Goal: Transaction & Acquisition: Download file/media

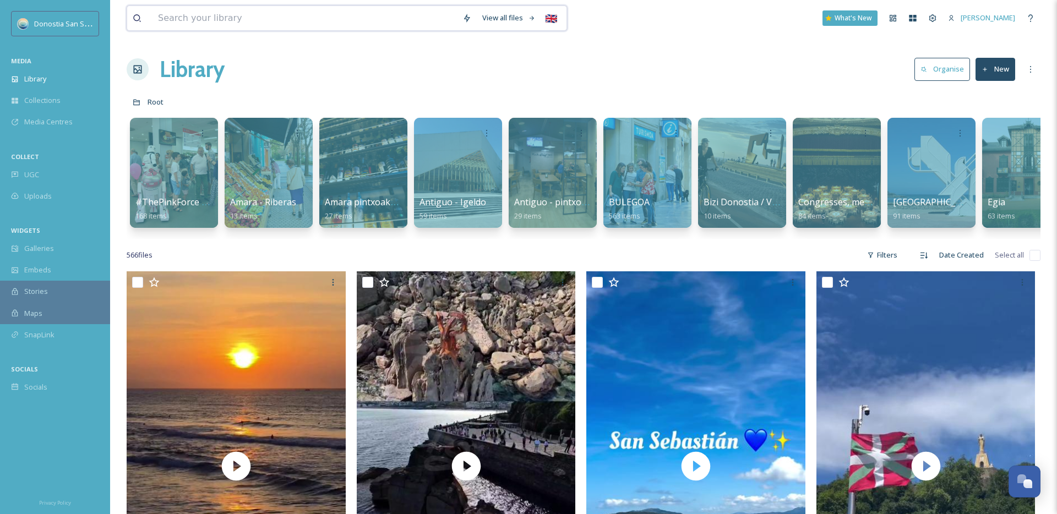
click at [206, 11] on input at bounding box center [304, 18] width 304 height 24
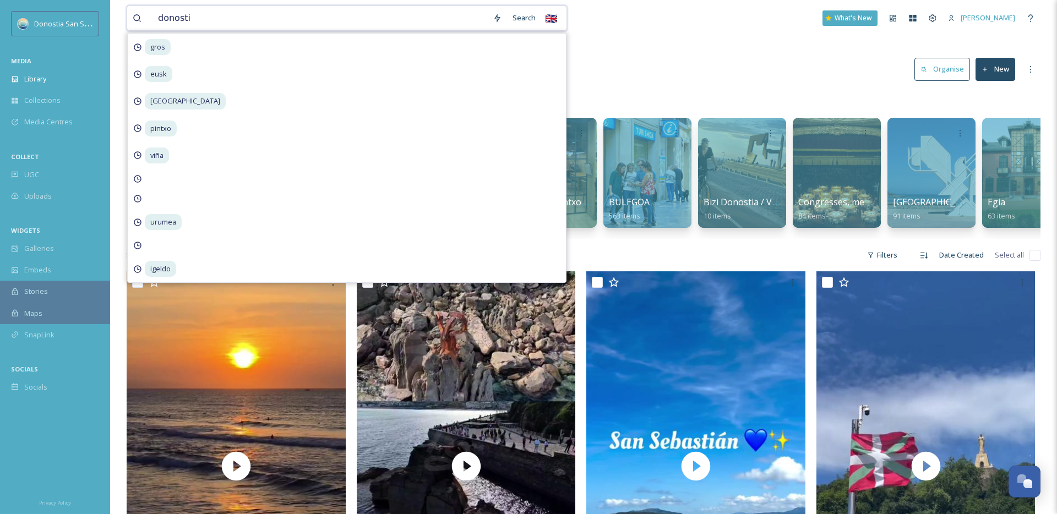
type input "[GEOGRAPHIC_DATA]"
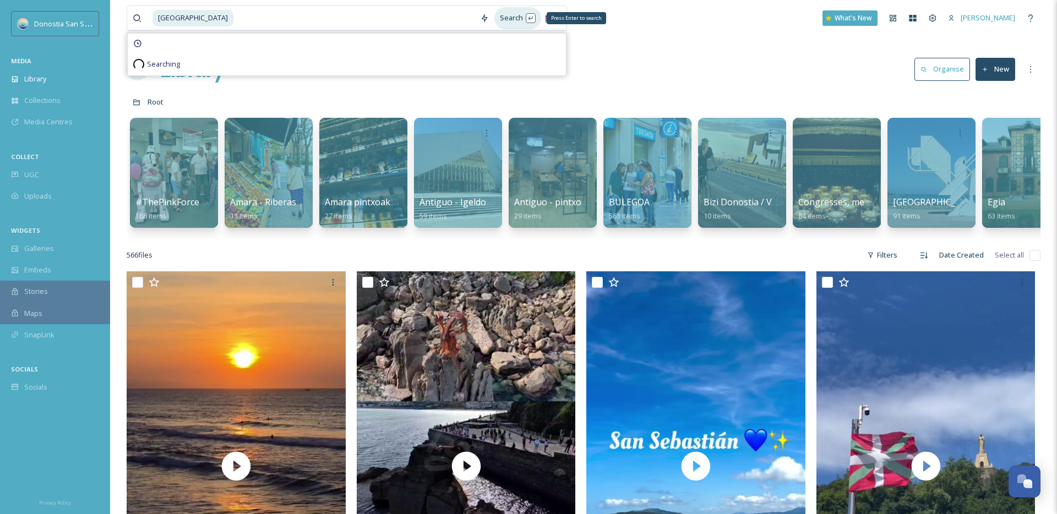
click at [517, 17] on div "Search Press Enter to search" at bounding box center [517, 17] width 47 height 21
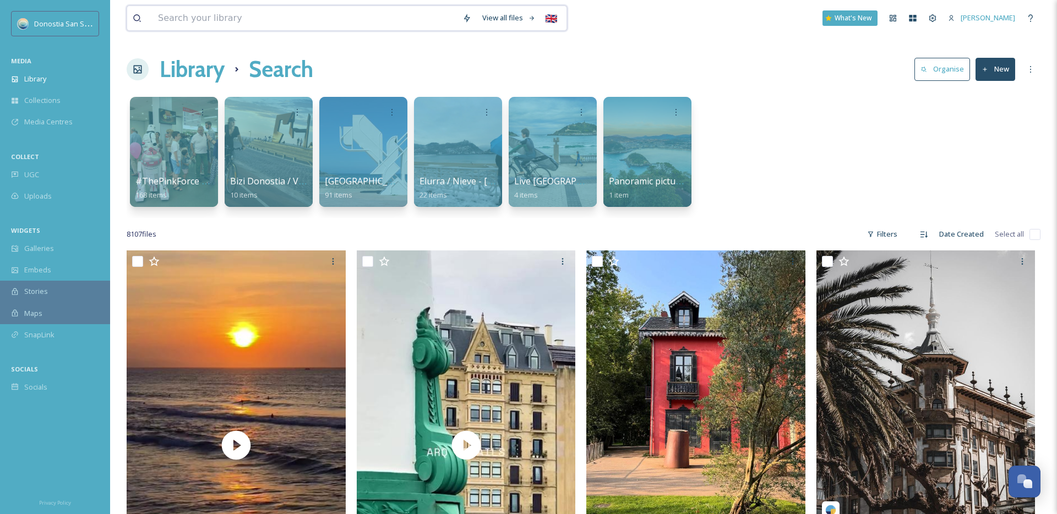
click at [287, 20] on input at bounding box center [304, 18] width 304 height 24
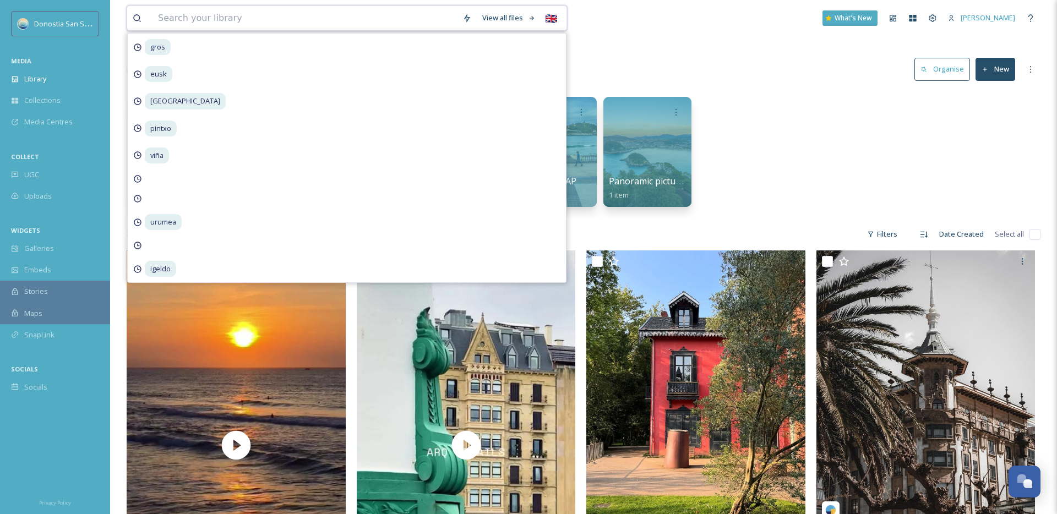
click at [287, 20] on input at bounding box center [304, 18] width 304 height 24
type input "landscape"
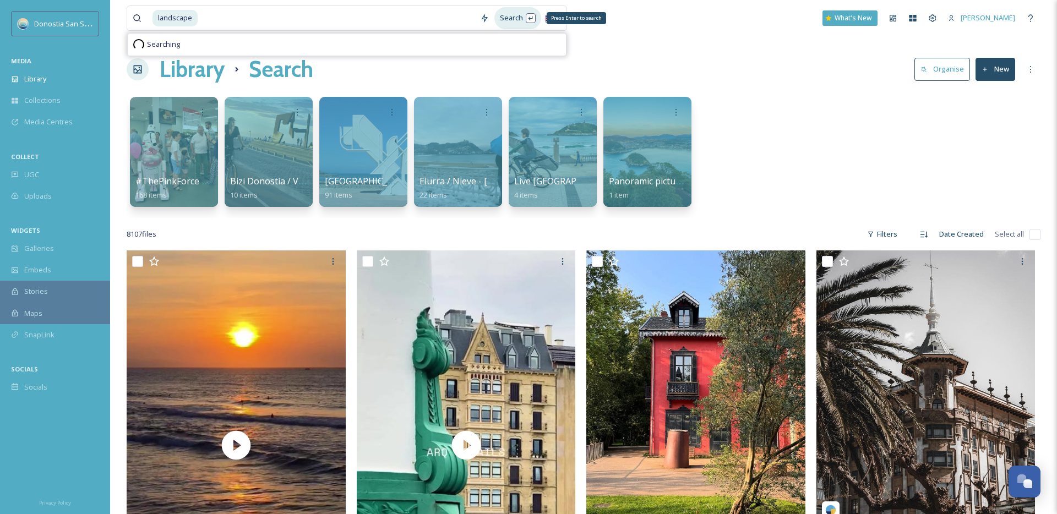
click at [532, 10] on div "Search Press Enter to search" at bounding box center [517, 17] width 47 height 21
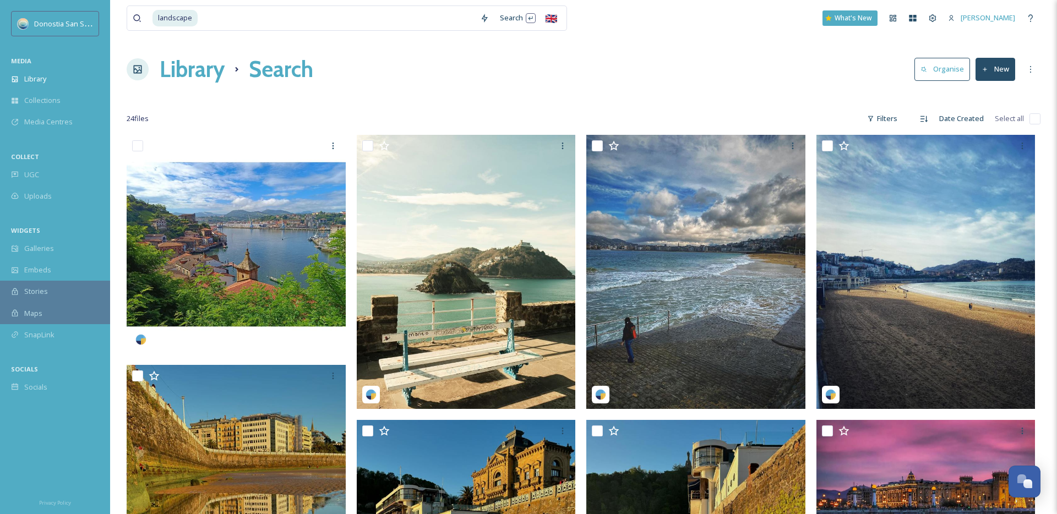
click at [356, 21] on input at bounding box center [337, 18] width 276 height 24
type input "l"
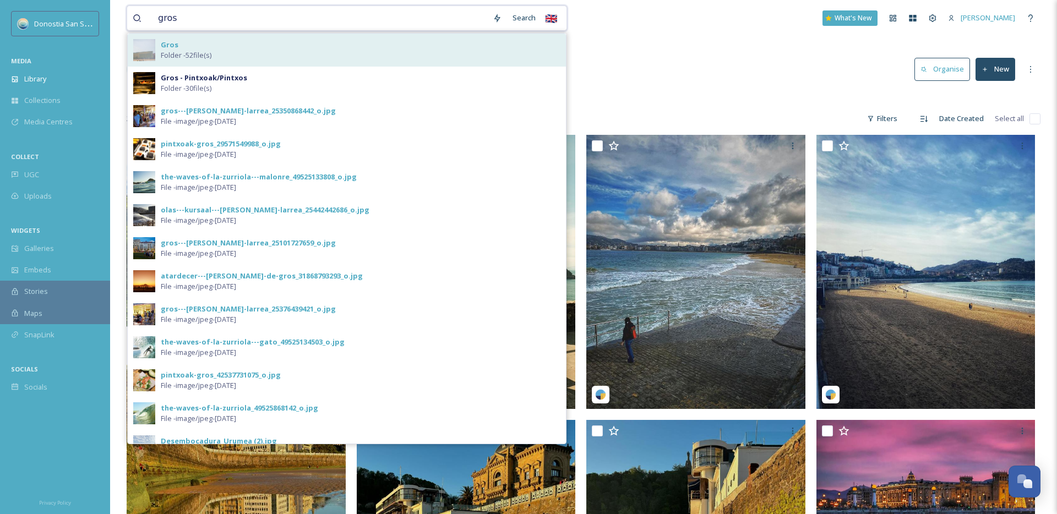
type input "gros"
click at [356, 50] on div "Gros Folder - 52 file(s)" at bounding box center [361, 50] width 400 height 21
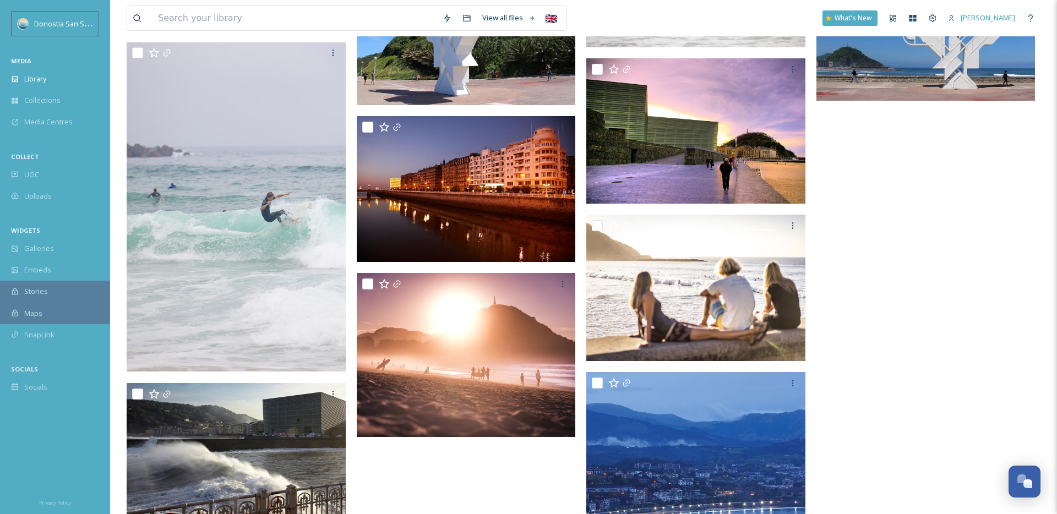
scroll to position [2234, 0]
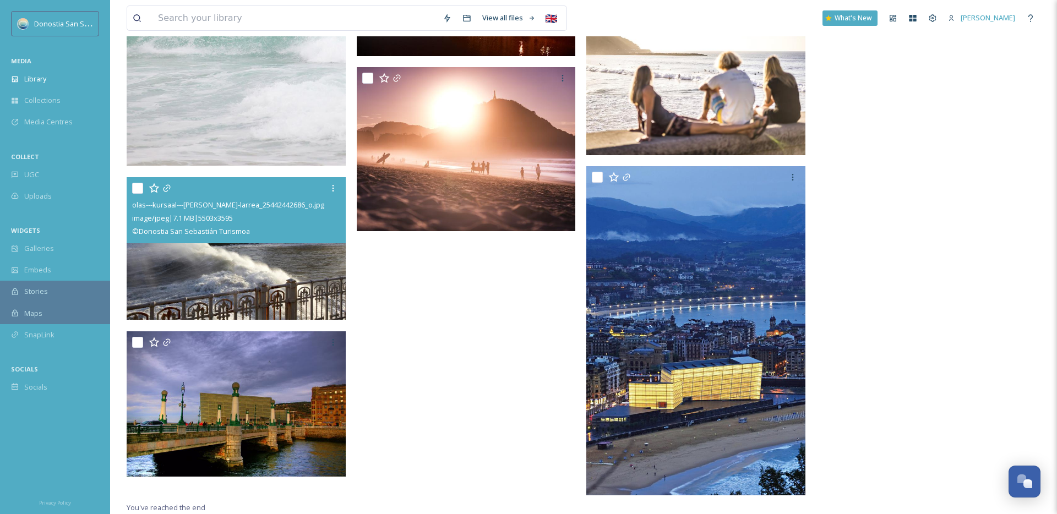
click at [199, 257] on img at bounding box center [236, 248] width 219 height 143
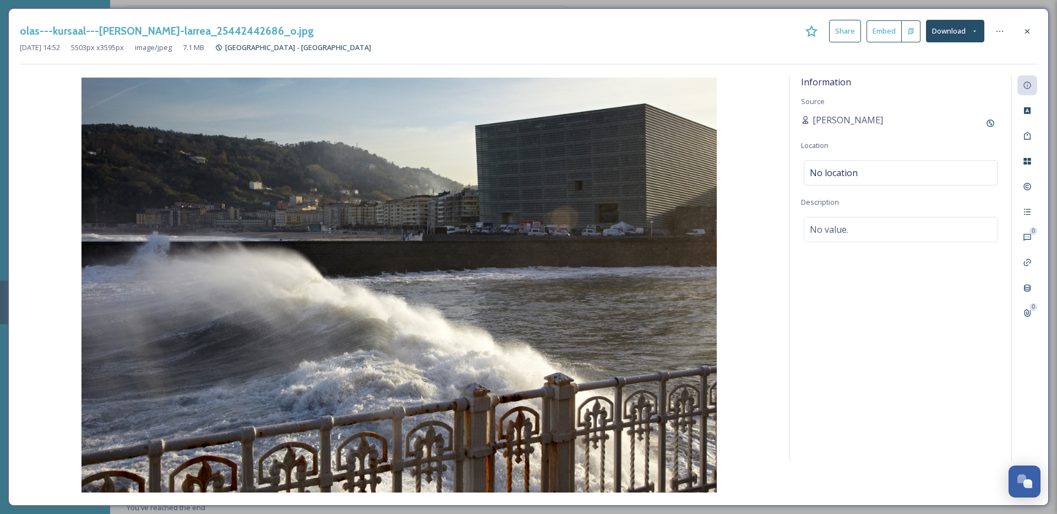
click at [979, 35] on button "Download" at bounding box center [955, 31] width 58 height 23
drag, startPoint x: 940, startPoint y: 98, endPoint x: 926, endPoint y: 80, distance: 22.0
click at [928, 79] on div "Download Original (5503 x 3595) Download Large (2000 x 1307) Download Medium (1…" at bounding box center [926, 78] width 116 height 66
click at [926, 80] on span "Download Large (2000 x 1307)" at bounding box center [922, 78] width 97 height 10
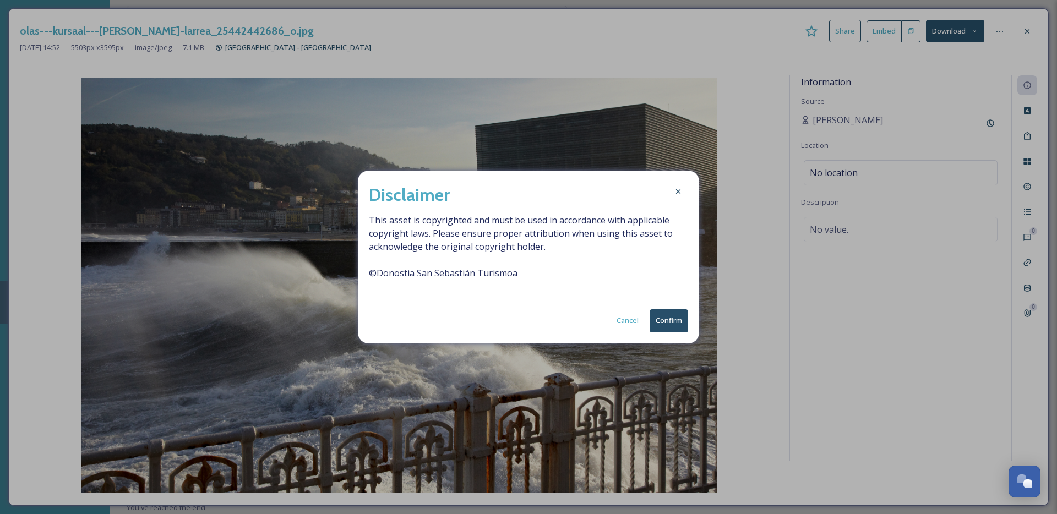
drag, startPoint x: 658, startPoint y: 309, endPoint x: 677, endPoint y: 318, distance: 20.9
click at [658, 309] on div "Disclaimer This asset is copyrighted and must be used in accordance with applic…" at bounding box center [528, 257] width 341 height 172
click at [678, 319] on button "Confirm" at bounding box center [669, 320] width 39 height 23
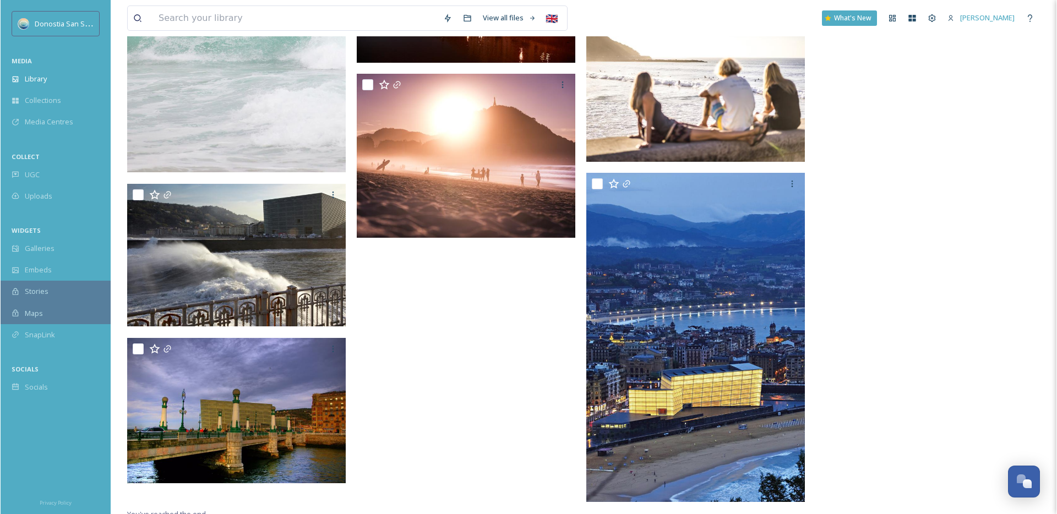
scroll to position [2234, 0]
